Goal: Task Accomplishment & Management: Use online tool/utility

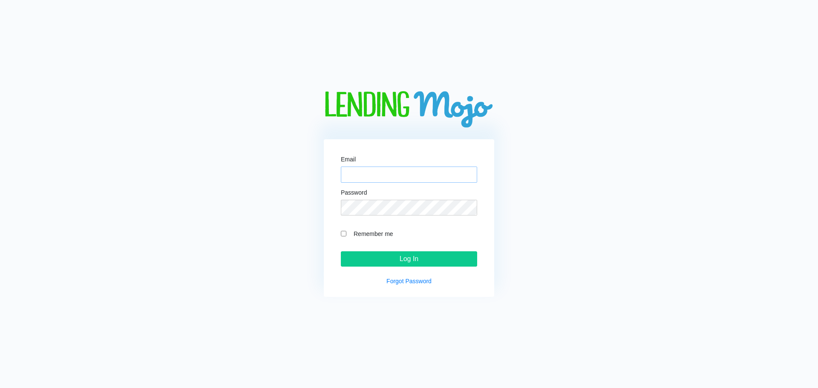
click at [392, 174] on input "Email" at bounding box center [409, 175] width 136 height 16
click at [358, 175] on input "Email" at bounding box center [409, 175] width 136 height 16
type input "joseph@rehobothautomobielllc.com"
click at [346, 235] on input "Remember me" at bounding box center [344, 234] width 6 height 6
checkbox input "true"
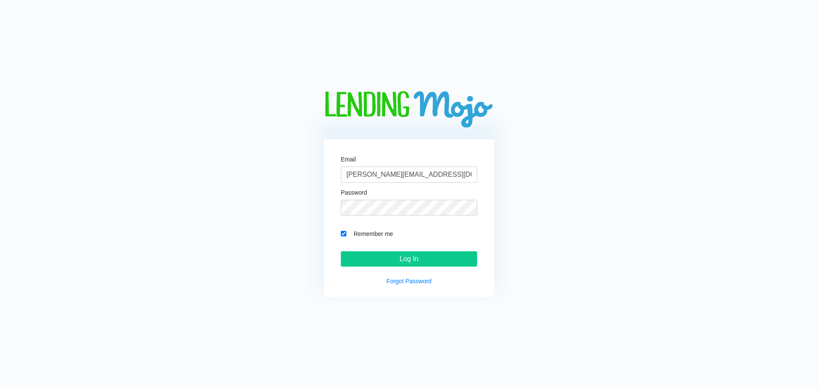
click at [465, 249] on form "Email joseph@rehobothautomobielllc.com Password Remember me Log In" at bounding box center [409, 211] width 136 height 111
click at [466, 255] on input "Log In" at bounding box center [409, 258] width 136 height 15
click at [385, 172] on input "Email" at bounding box center [409, 175] width 136 height 16
click at [361, 175] on input "Email" at bounding box center [409, 175] width 136 height 16
type input "[PERSON_NAME][EMAIL_ADDRESS][DOMAIN_NAME]"
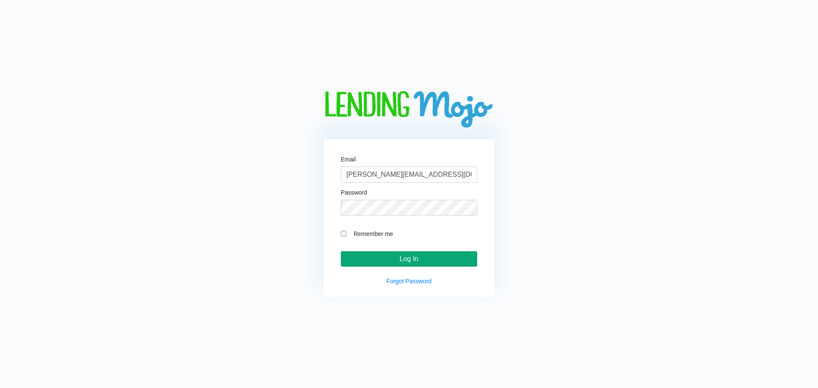
click at [427, 260] on input "Log In" at bounding box center [409, 258] width 136 height 15
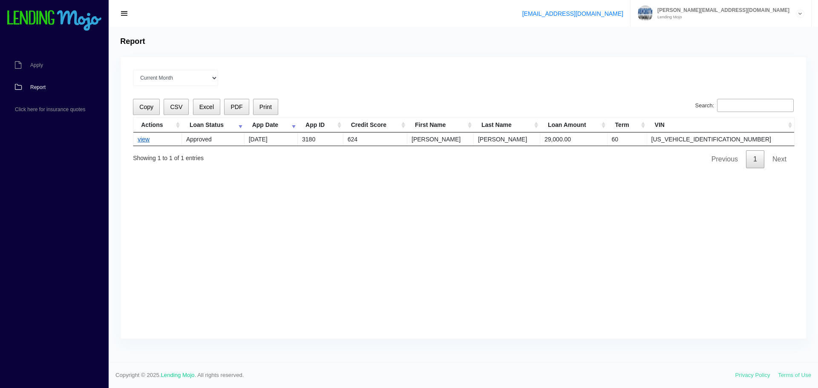
click at [148, 140] on link "view" at bounding box center [144, 139] width 12 height 7
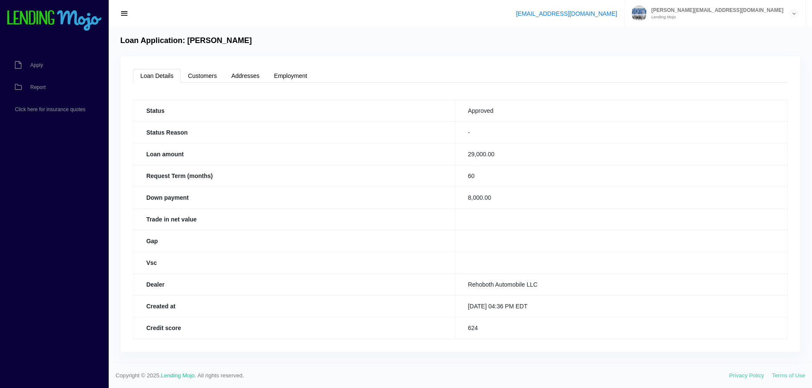
scroll to position [1, 0]
click at [38, 83] on link "Report" at bounding box center [50, 87] width 100 height 22
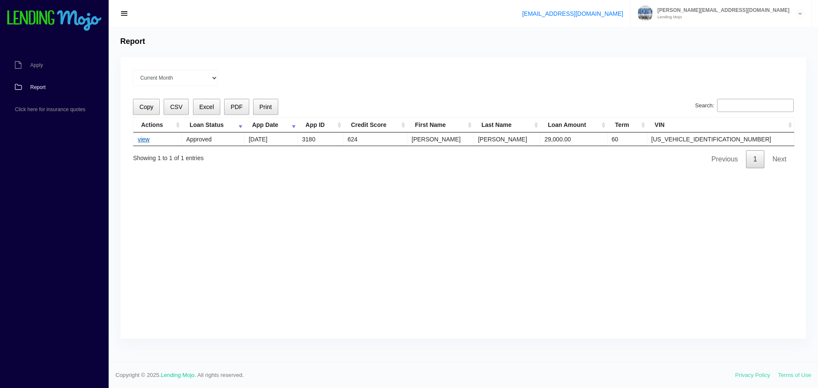
click at [143, 141] on link "view" at bounding box center [144, 139] width 12 height 7
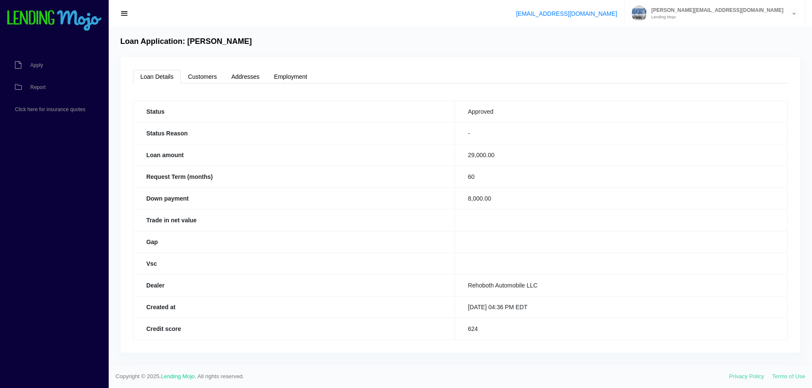
scroll to position [1, 0]
click at [36, 63] on span "Apply" at bounding box center [36, 65] width 13 height 5
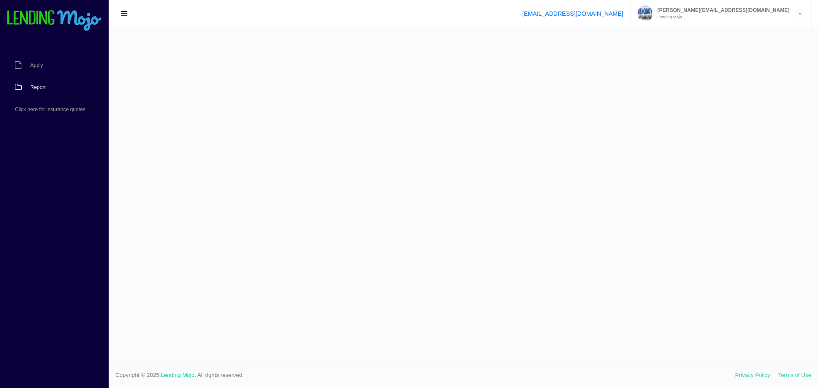
click at [38, 86] on span "Report" at bounding box center [37, 87] width 15 height 5
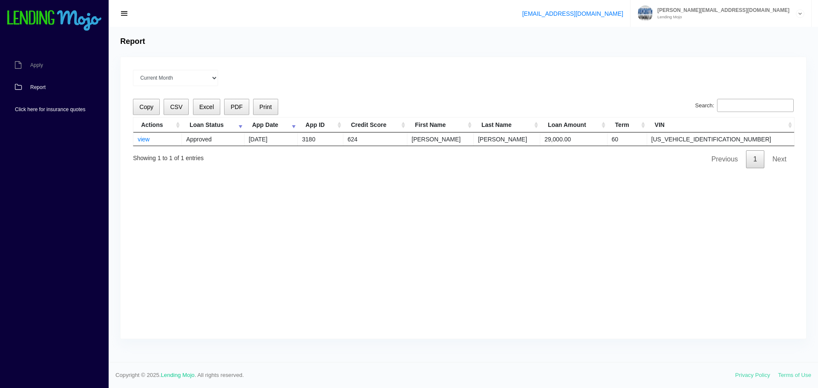
click at [56, 107] on span "Click here for insurance quotes" at bounding box center [50, 109] width 70 height 5
click at [125, 13] on span "button" at bounding box center [124, 13] width 9 height 9
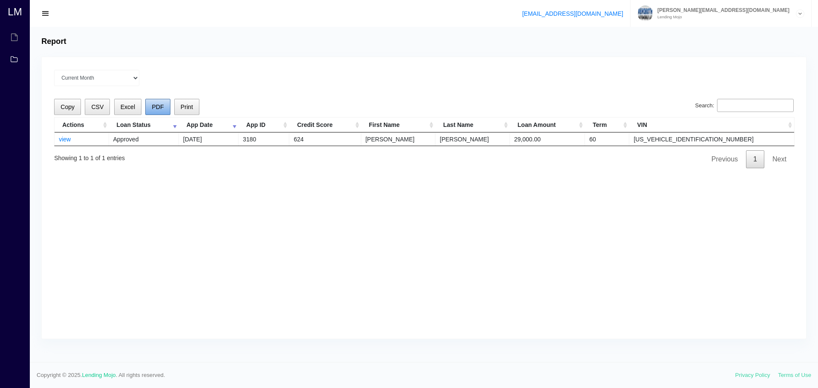
click at [164, 107] on span "PDF" at bounding box center [158, 107] width 12 height 7
